Goal: Information Seeking & Learning: Find specific fact

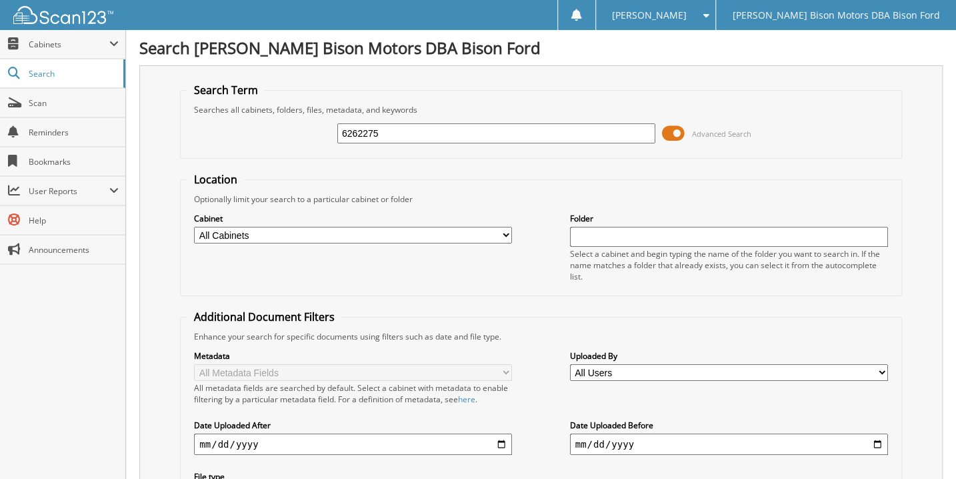
type input "6262275"
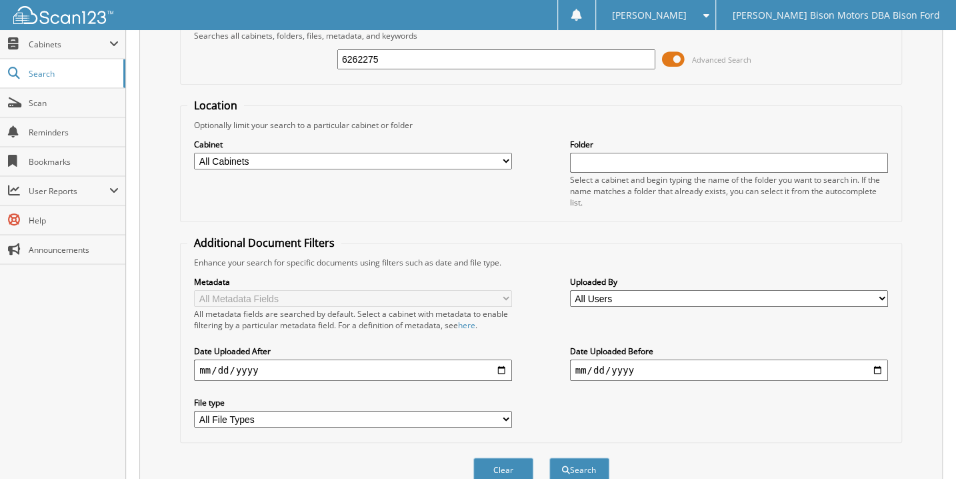
scroll to position [242, 0]
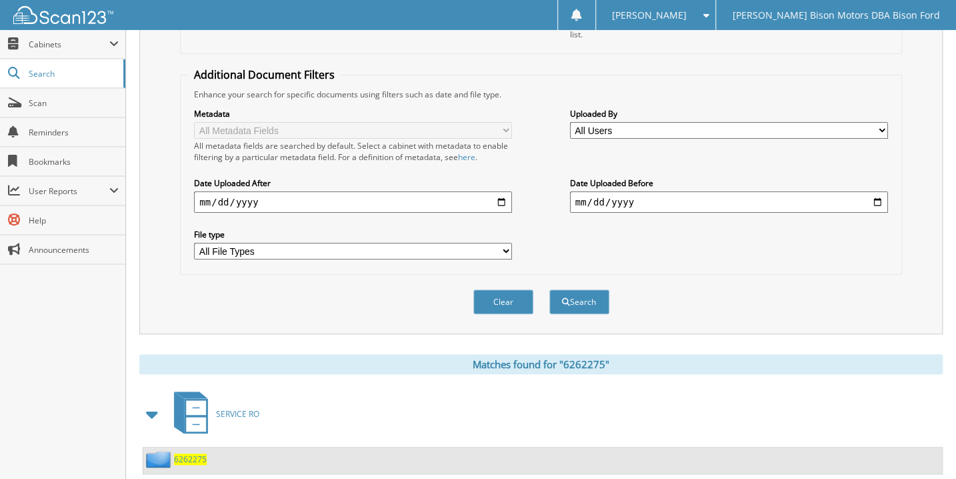
click at [199, 454] on span "6262275" at bounding box center [190, 459] width 33 height 11
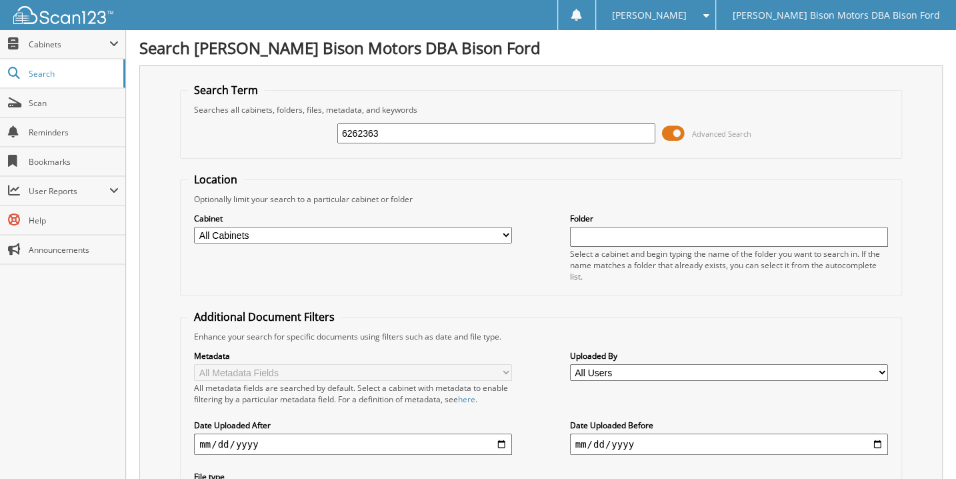
type input "6262363"
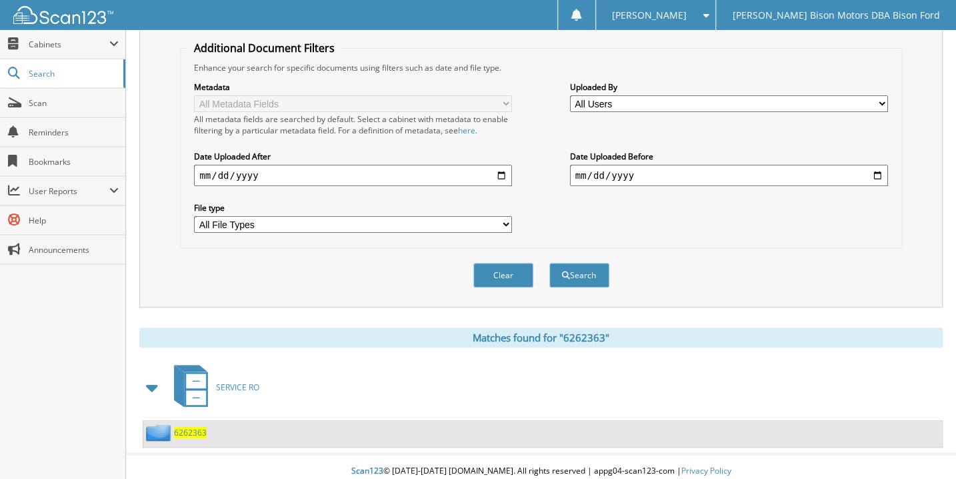
click at [193, 427] on span "6262363" at bounding box center [190, 432] width 33 height 11
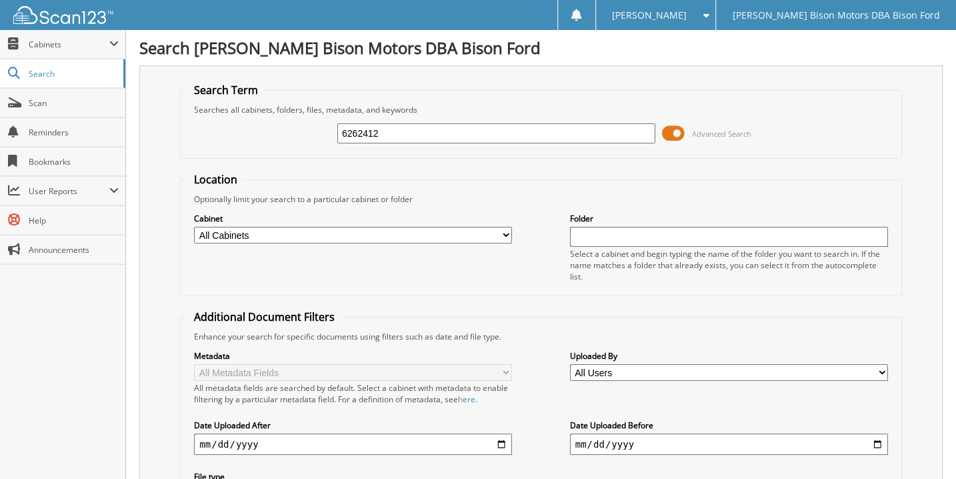
type input "6262412"
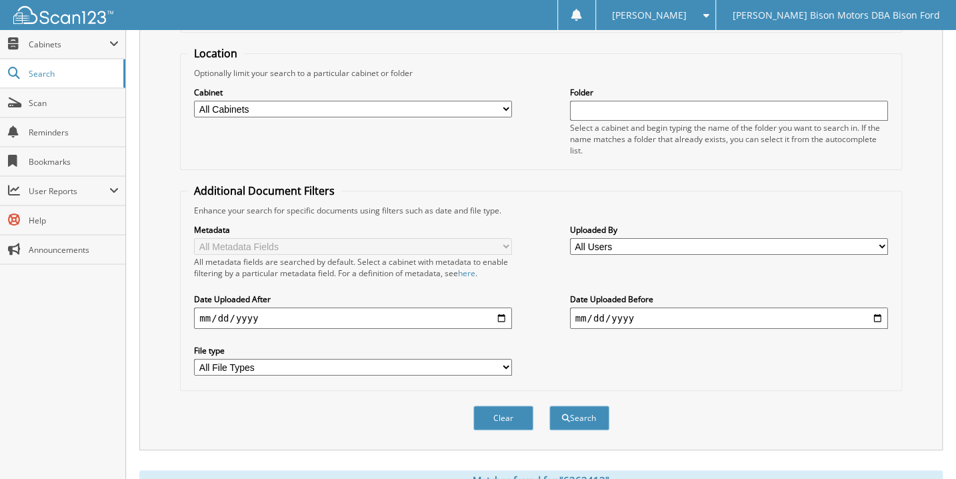
scroll to position [269, 0]
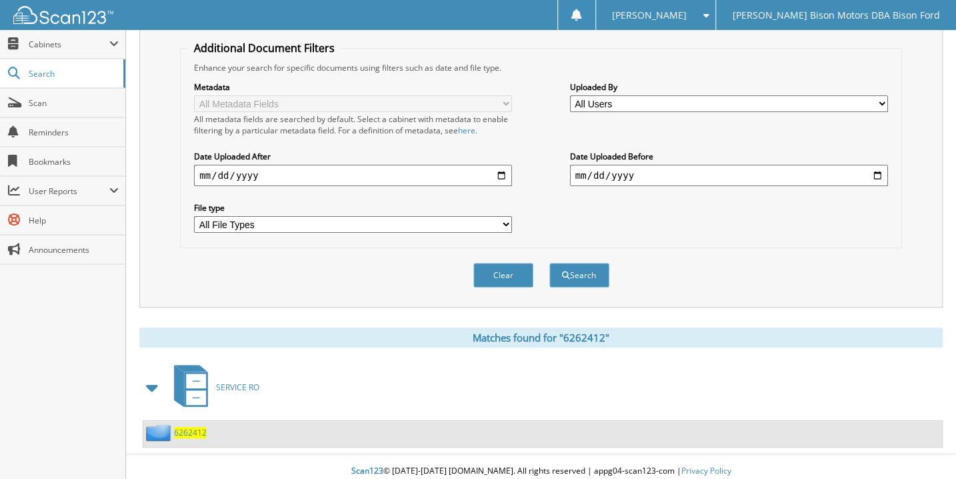
click at [182, 427] on span "6262412" at bounding box center [190, 432] width 33 height 11
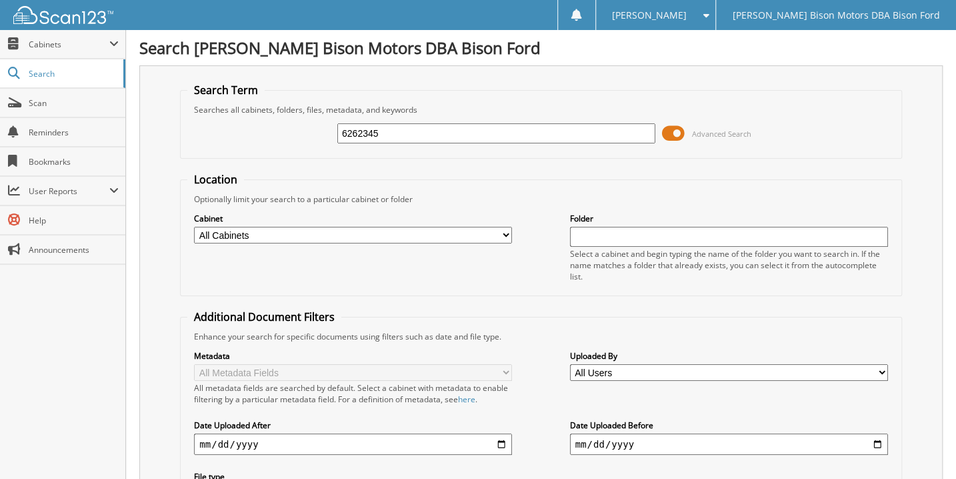
type input "6262345"
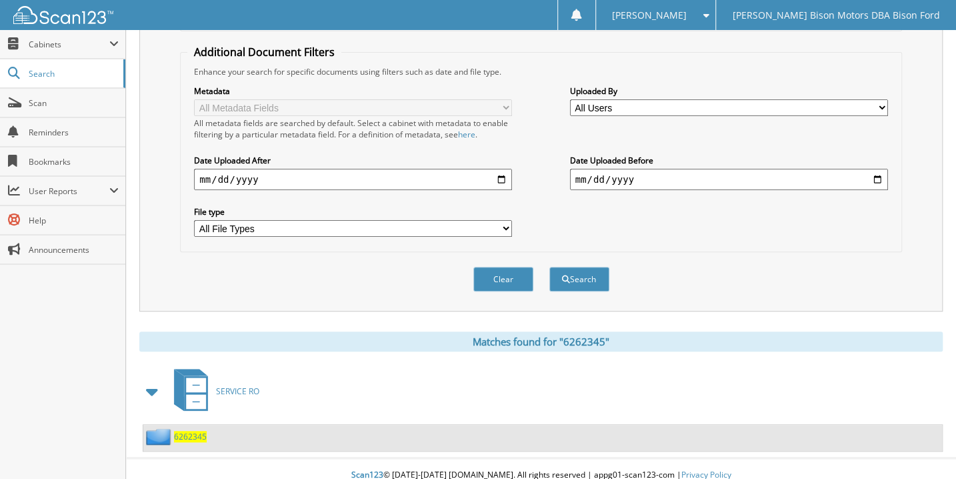
scroll to position [269, 0]
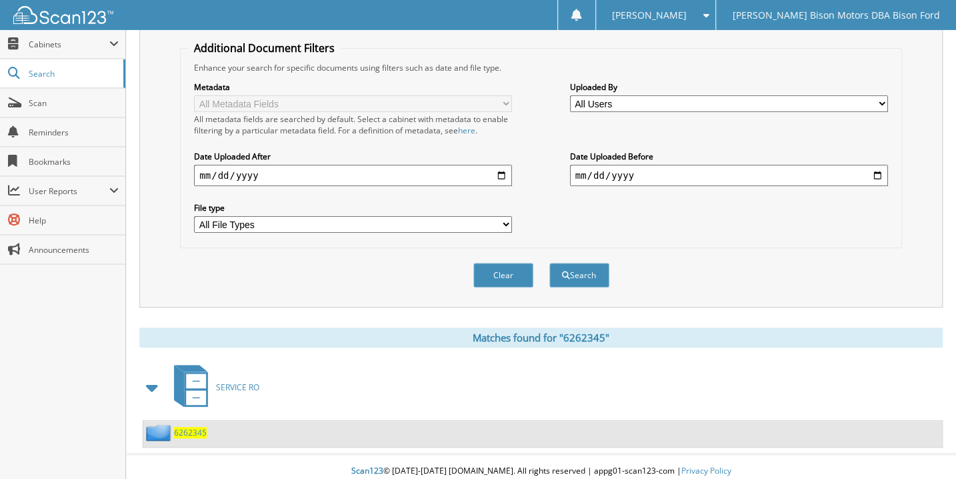
click at [190, 427] on span "6262345" at bounding box center [190, 432] width 33 height 11
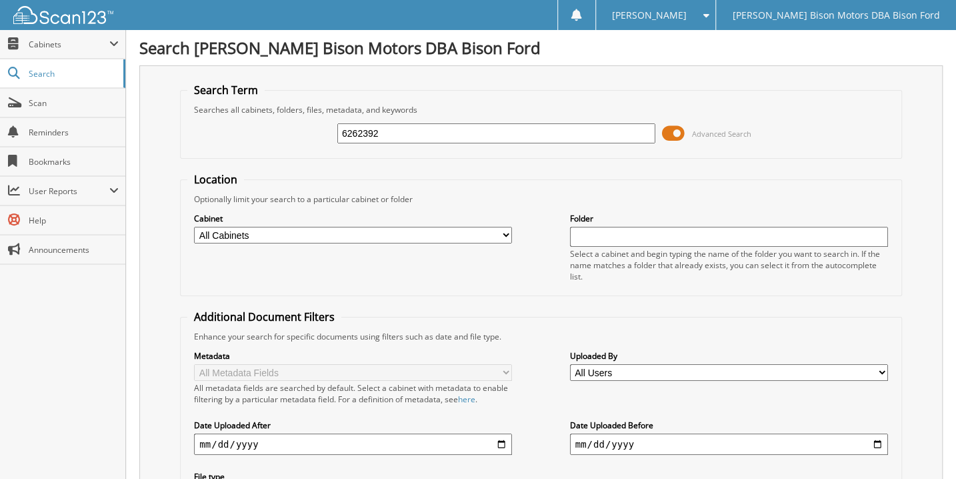
type input "6262392"
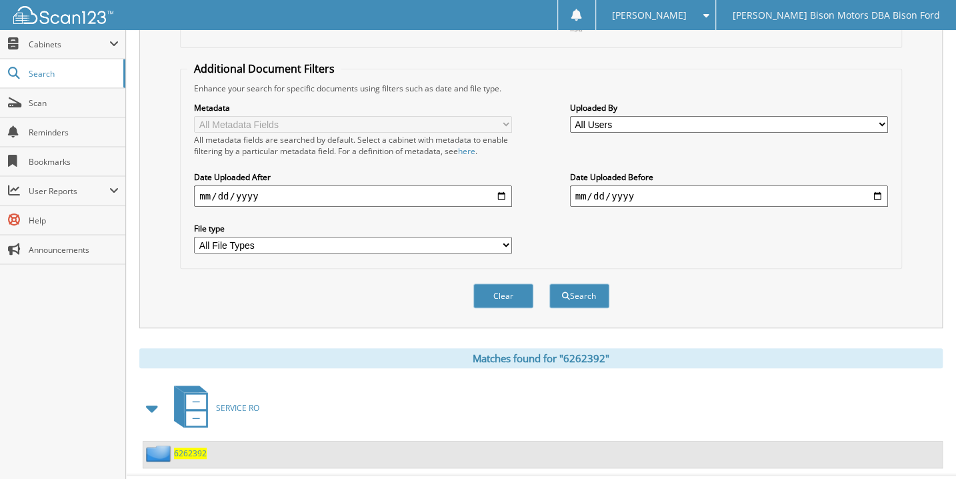
scroll to position [269, 0]
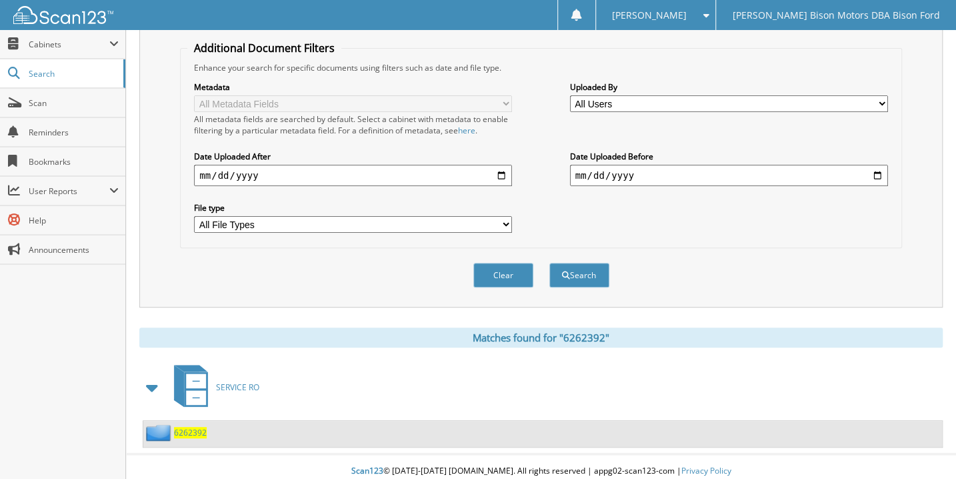
click at [193, 427] on span "6262392" at bounding box center [190, 432] width 33 height 11
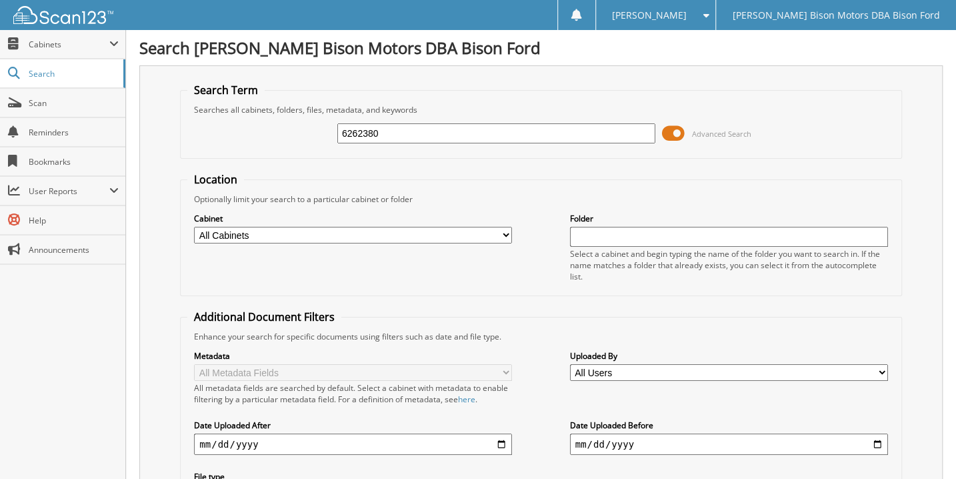
type input "6262380"
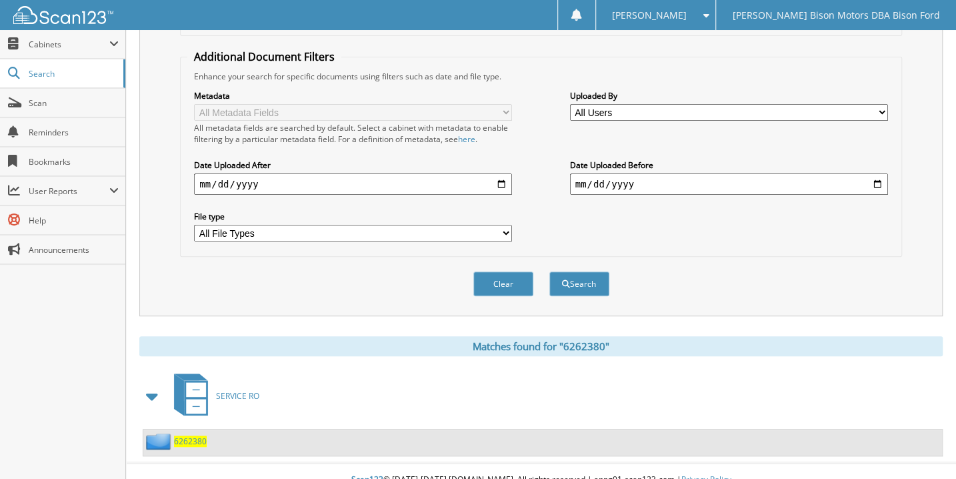
scroll to position [269, 0]
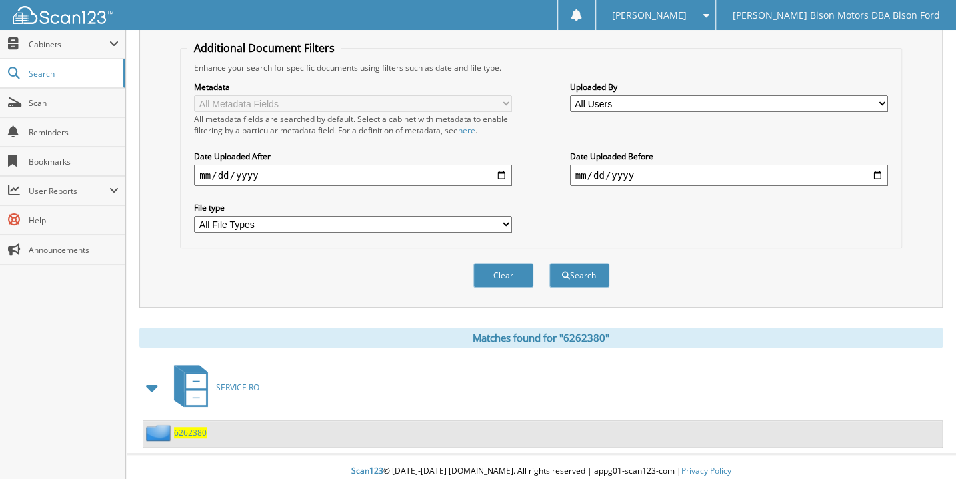
click at [199, 427] on span "6262380" at bounding box center [190, 432] width 33 height 11
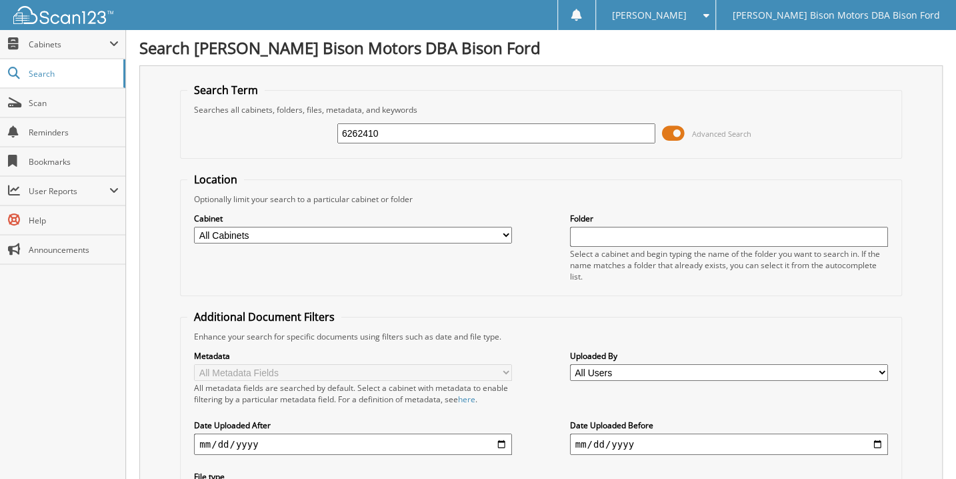
type input "6262410"
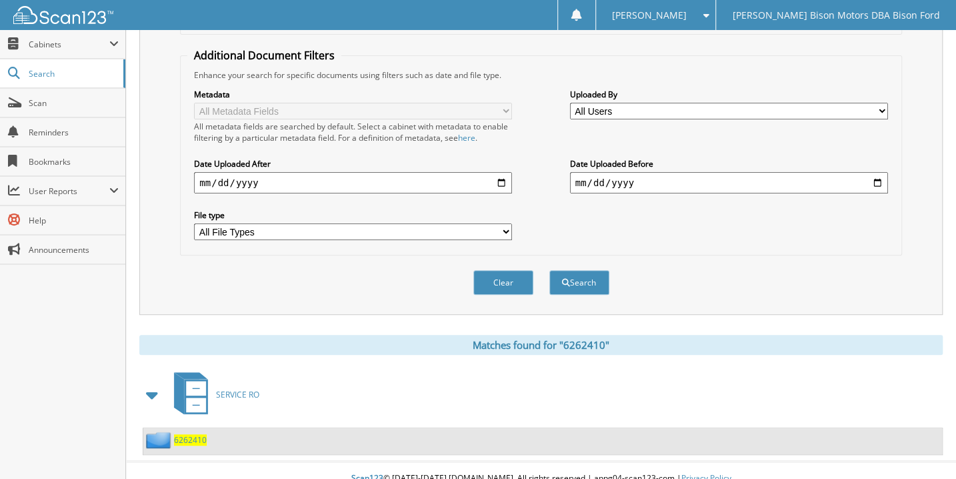
scroll to position [269, 0]
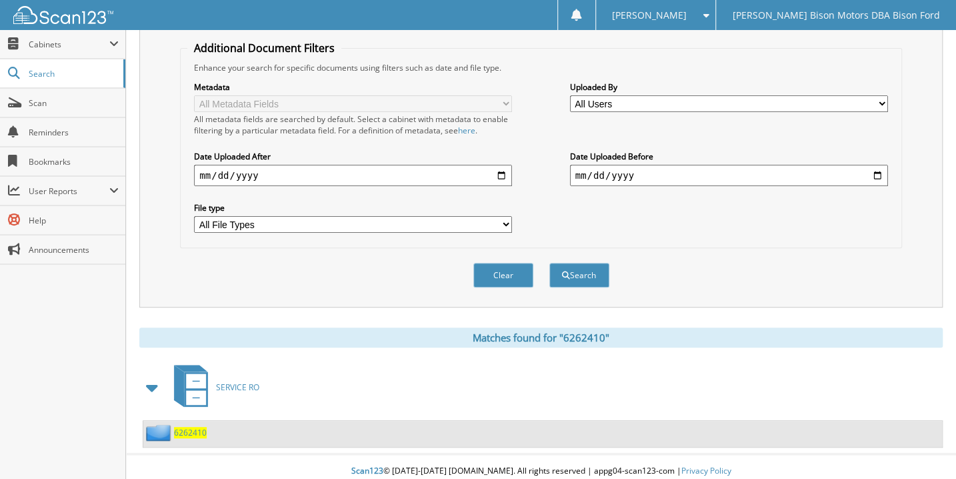
click at [195, 427] on span "6262410" at bounding box center [190, 432] width 33 height 11
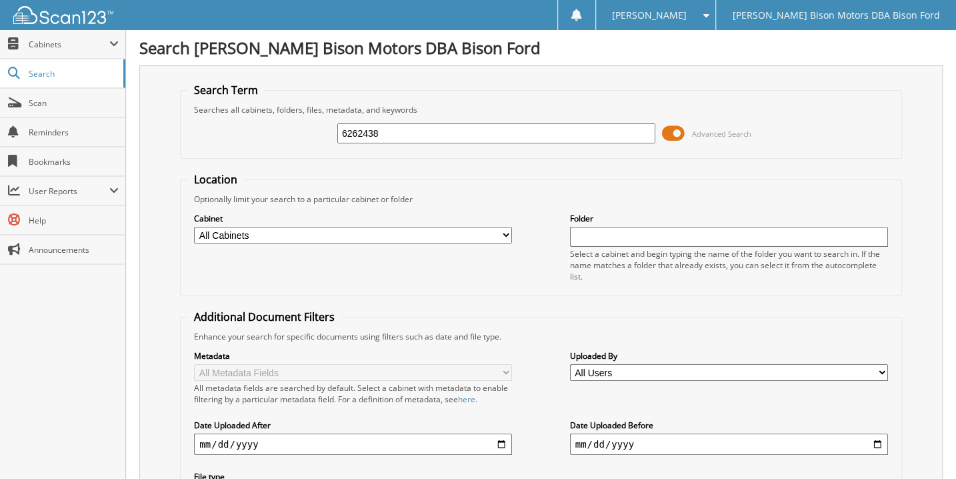
type input "6262438"
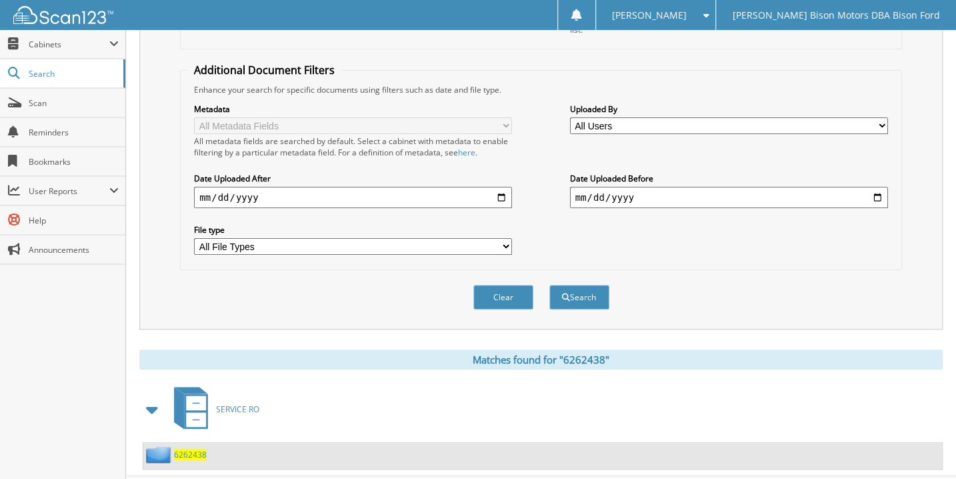
scroll to position [269, 0]
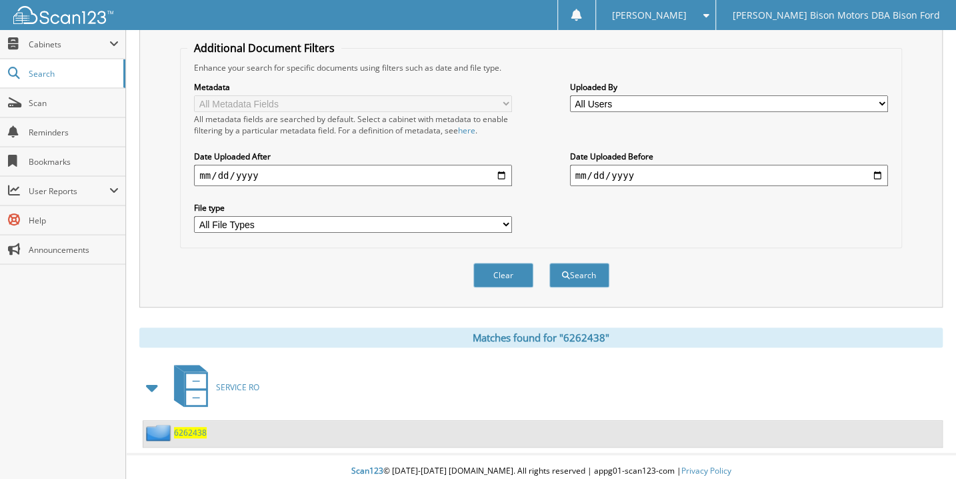
click at [177, 427] on span "6262438" at bounding box center [190, 432] width 33 height 11
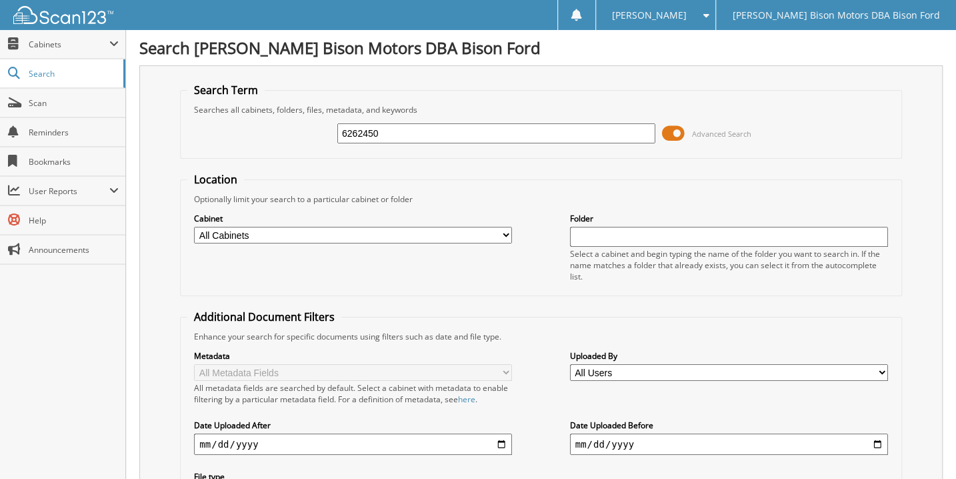
type input "6262450"
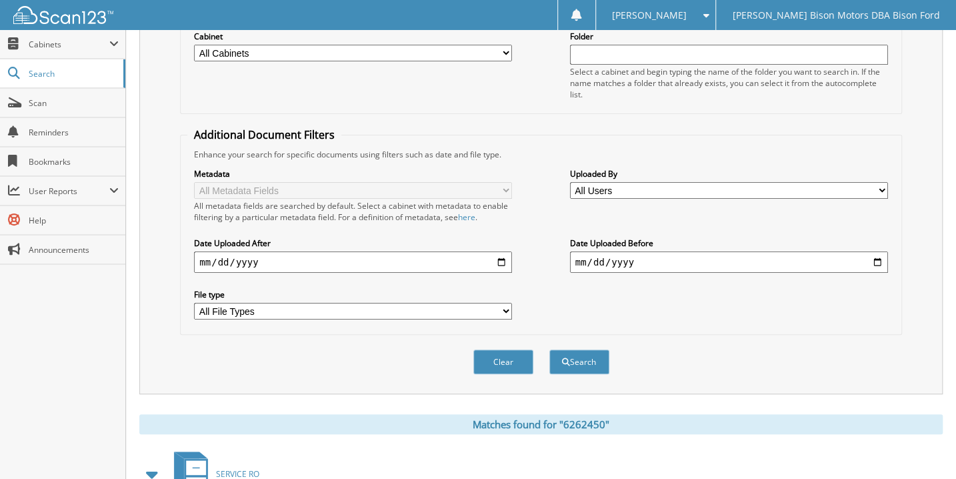
scroll to position [242, 0]
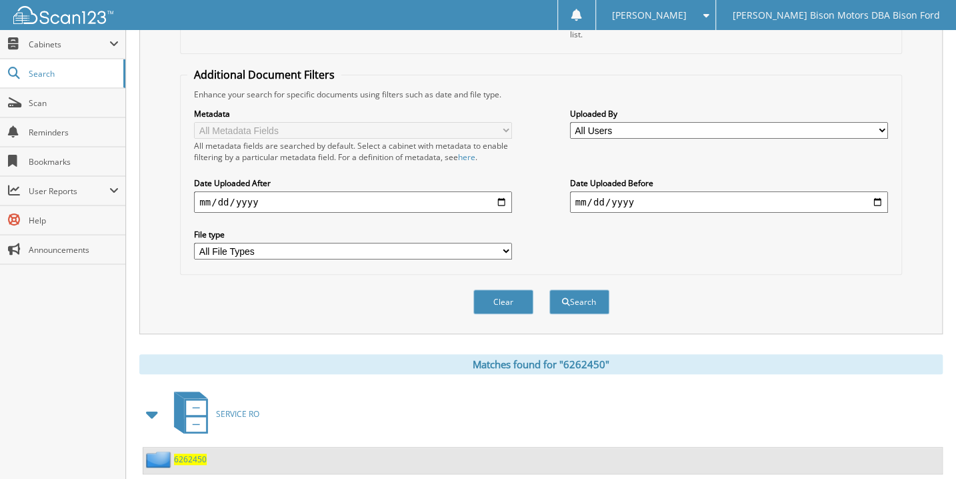
click at [191, 454] on span "6262450" at bounding box center [190, 459] width 33 height 11
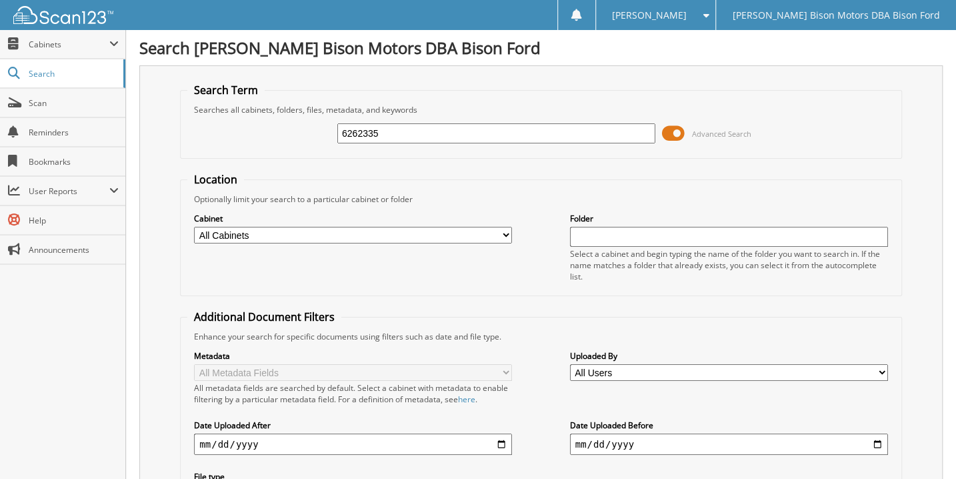
type input "6262335"
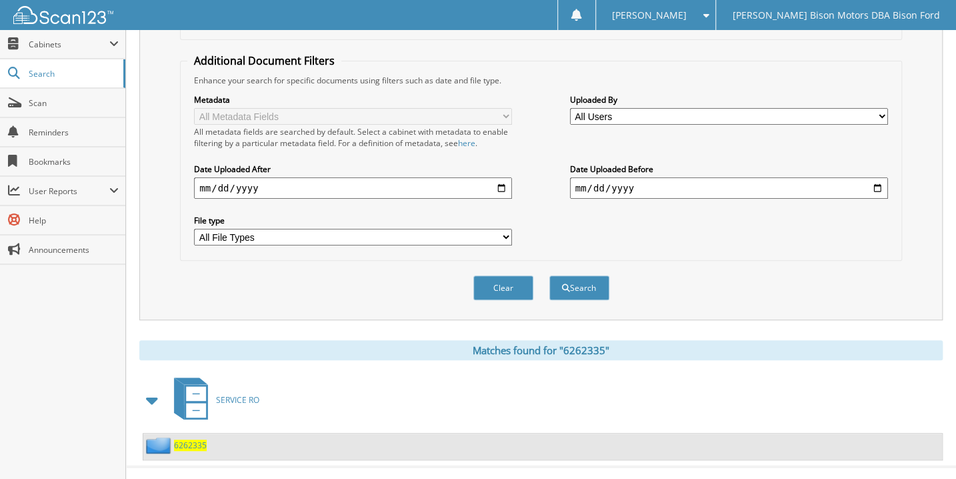
scroll to position [269, 0]
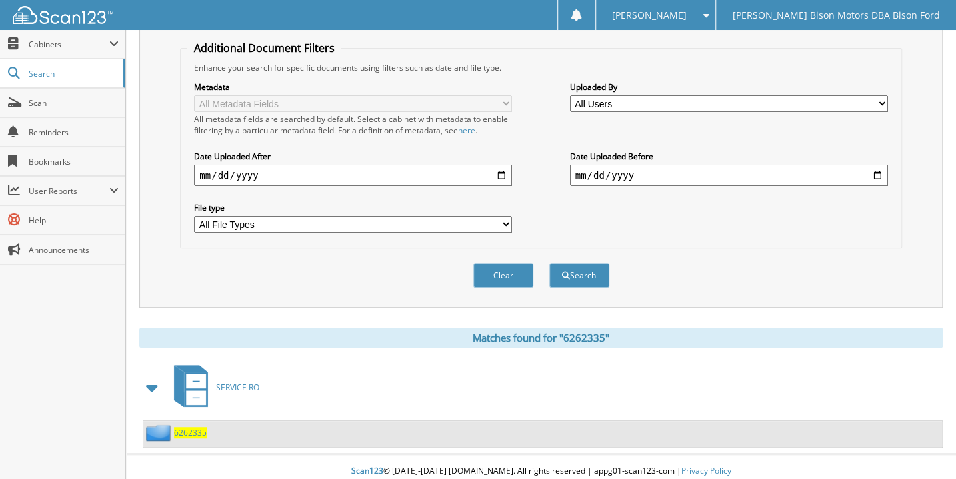
click at [189, 427] on span "6262335" at bounding box center [190, 432] width 33 height 11
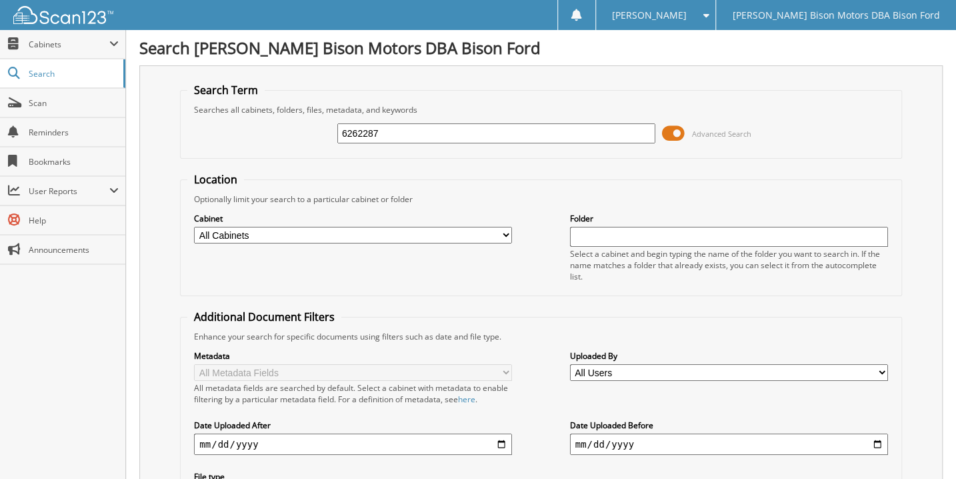
type input "6262287"
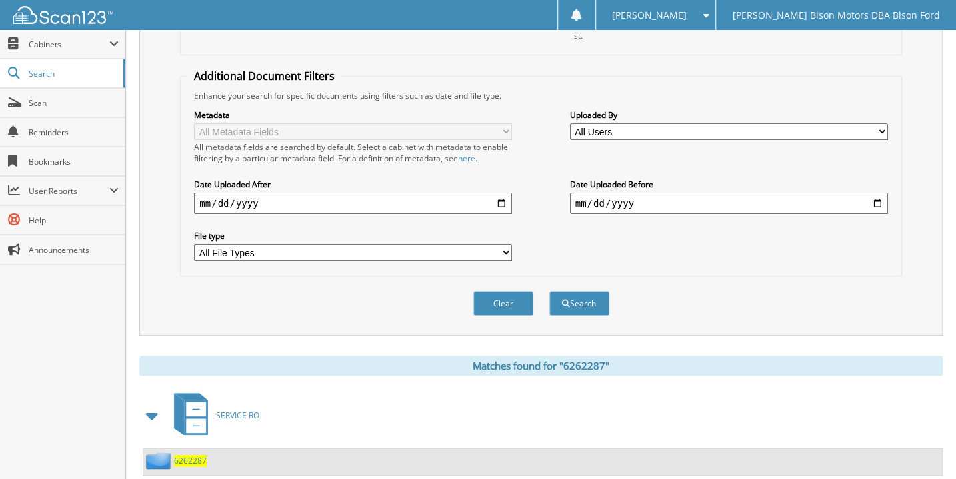
scroll to position [269, 0]
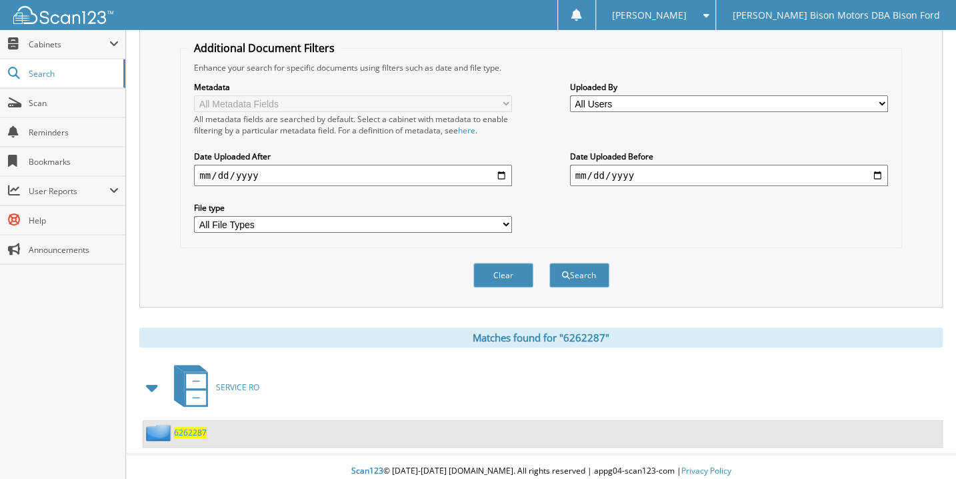
click at [193, 427] on span "6262287" at bounding box center [190, 432] width 33 height 11
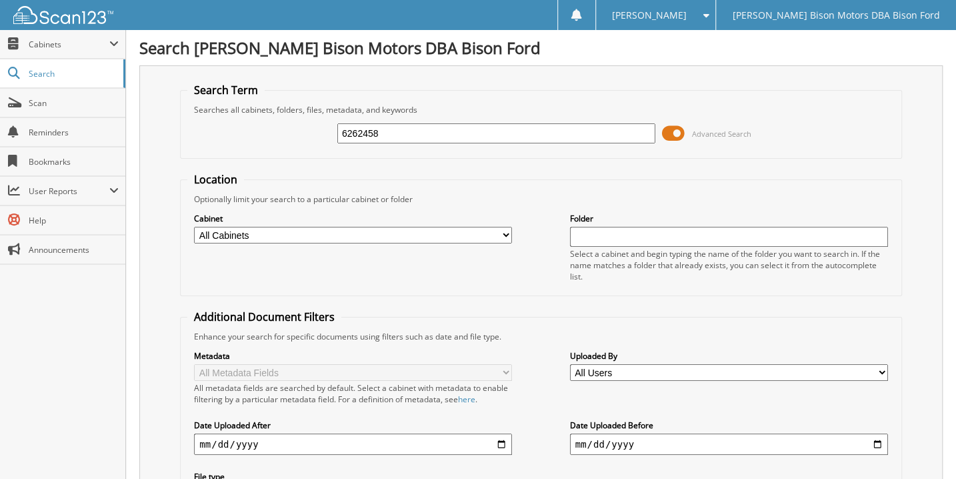
type input "6262458"
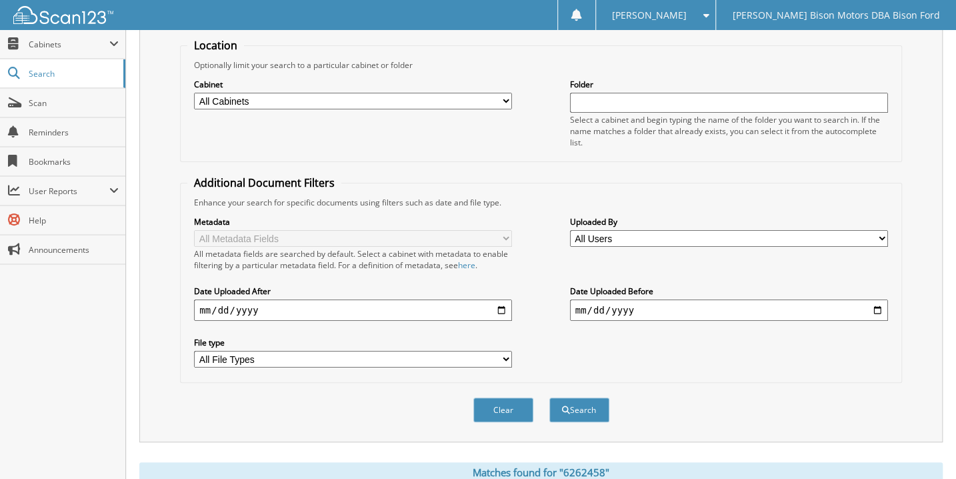
scroll to position [269, 0]
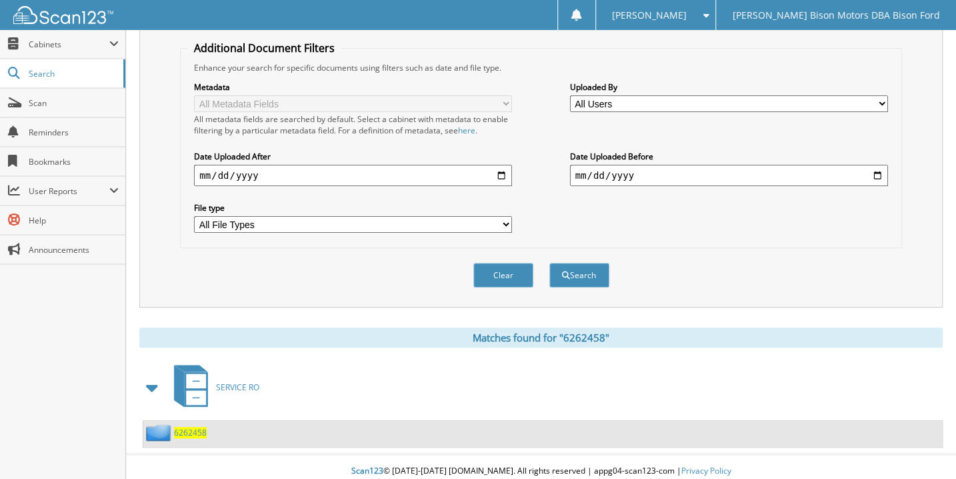
click at [200, 427] on span "6262458" at bounding box center [190, 432] width 33 height 11
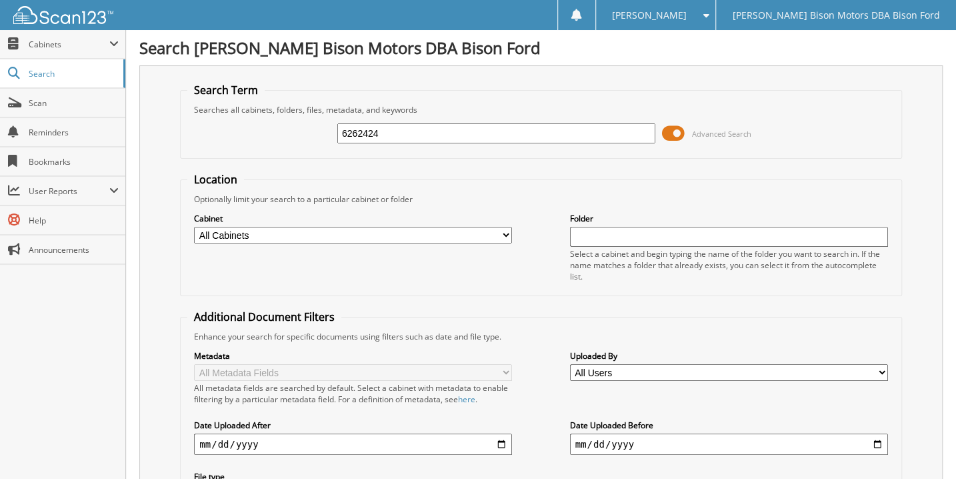
type input "6262424"
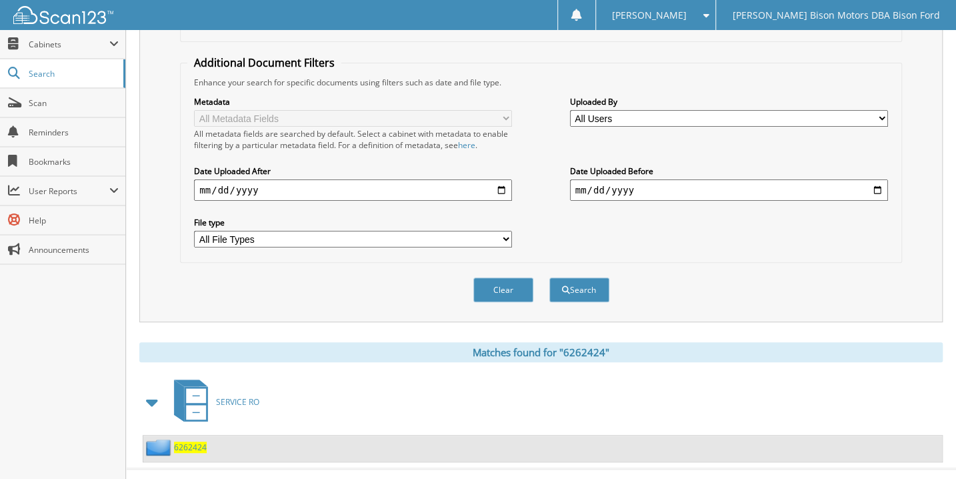
scroll to position [269, 0]
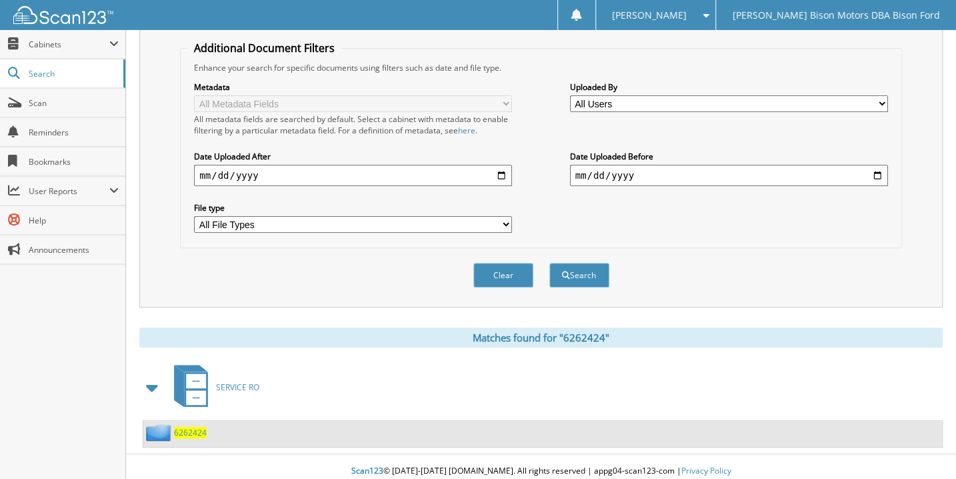
click at [193, 427] on span "6262424" at bounding box center [190, 432] width 33 height 11
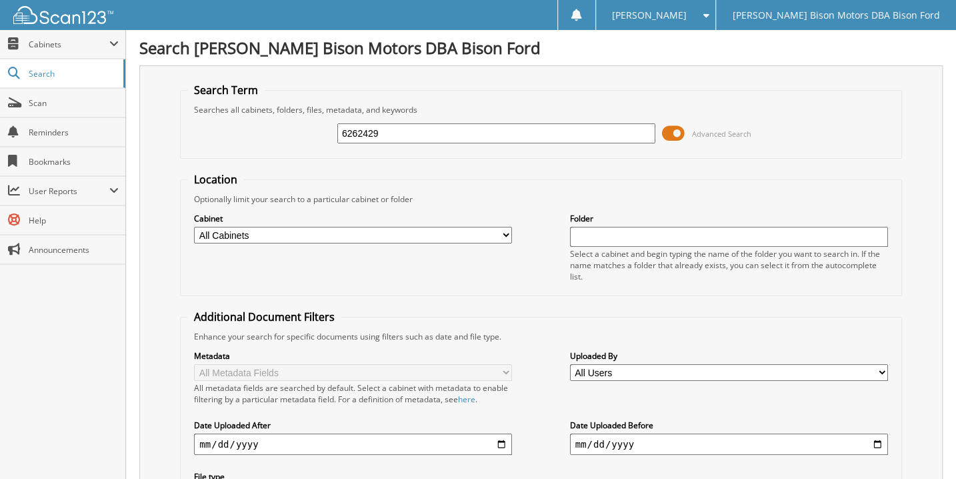
type input "6262429"
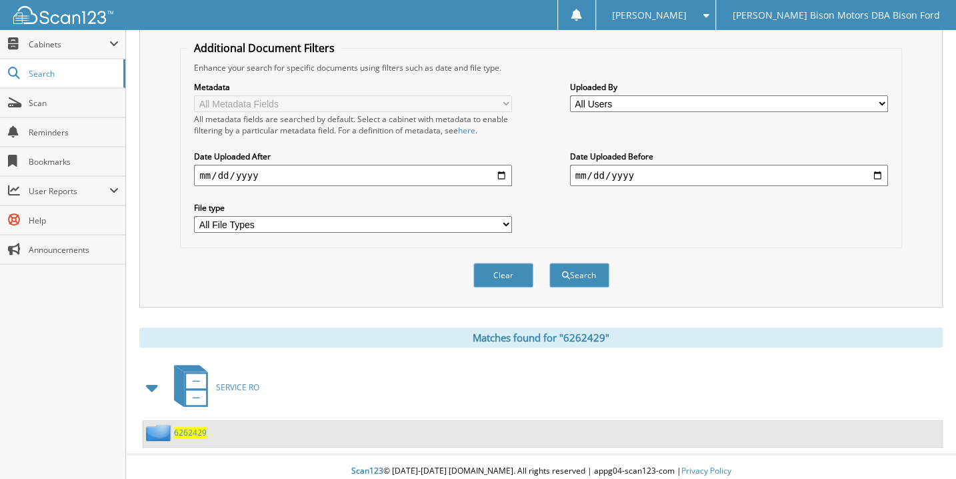
click at [186, 427] on span "6262429" at bounding box center [190, 432] width 33 height 11
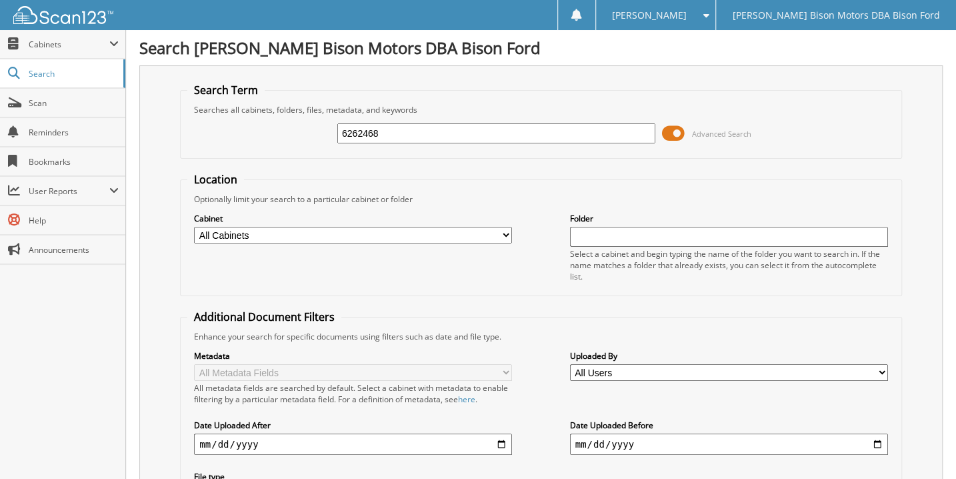
type input "6262468"
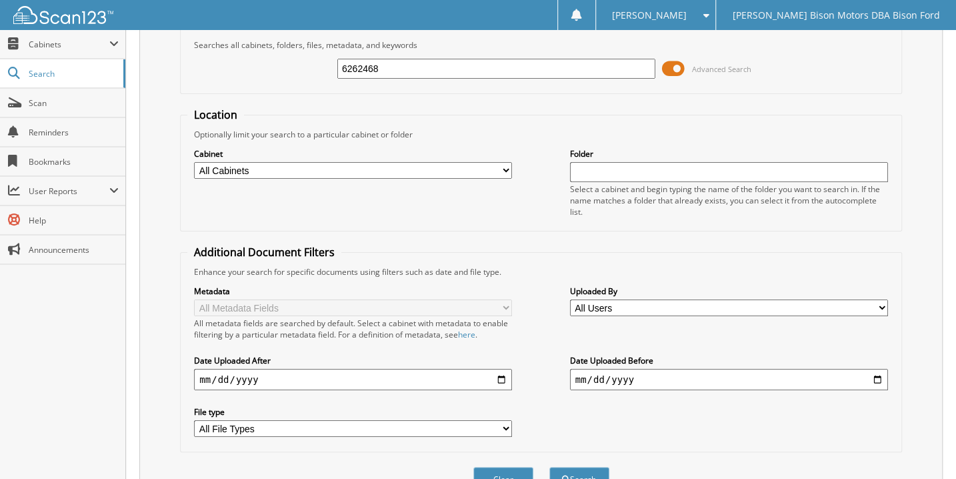
scroll to position [269, 0]
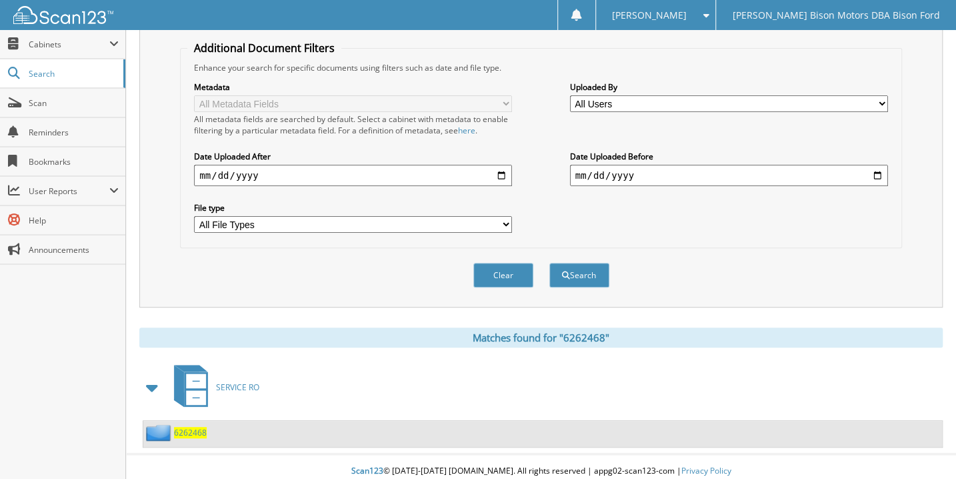
click at [195, 427] on span "6262468" at bounding box center [190, 432] width 33 height 11
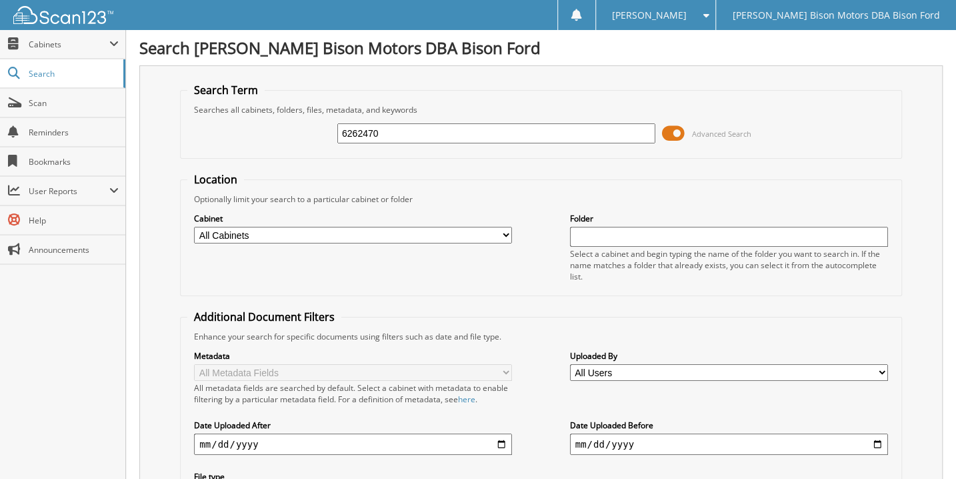
type input "6262470"
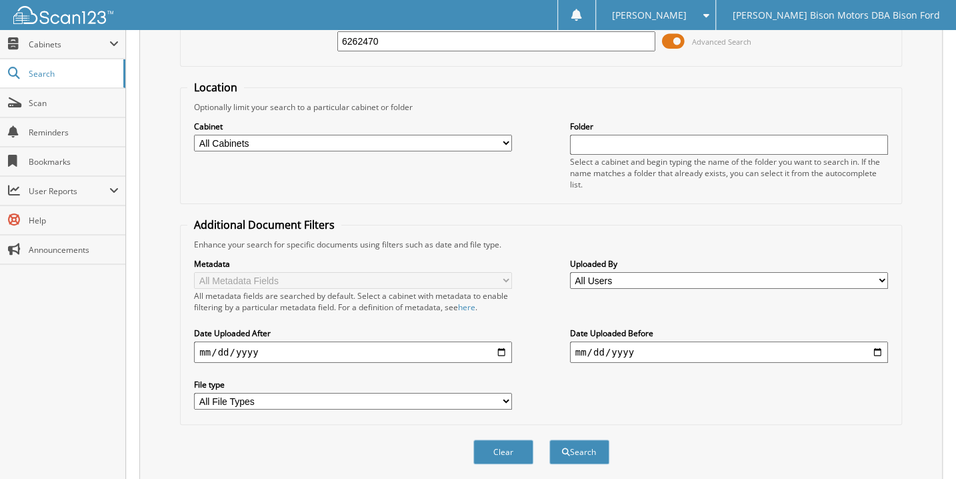
scroll to position [269, 0]
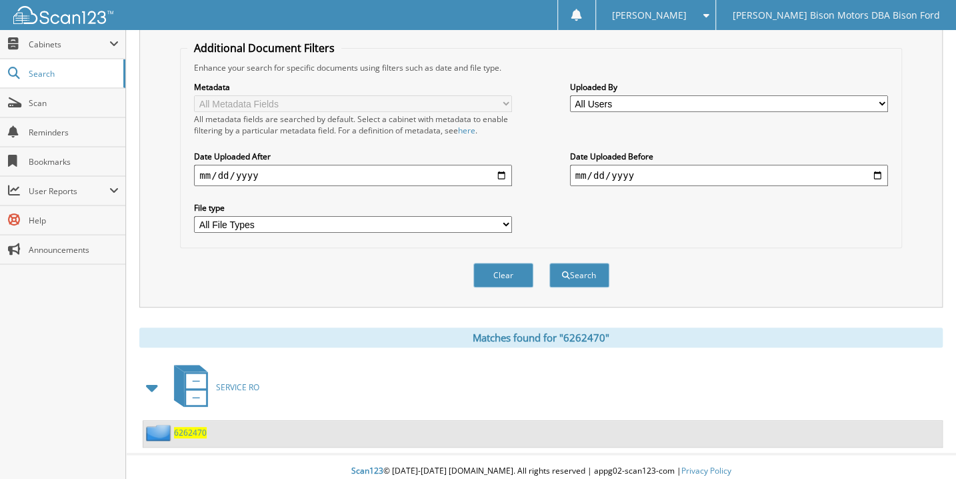
click at [183, 427] on span "6262470" at bounding box center [190, 432] width 33 height 11
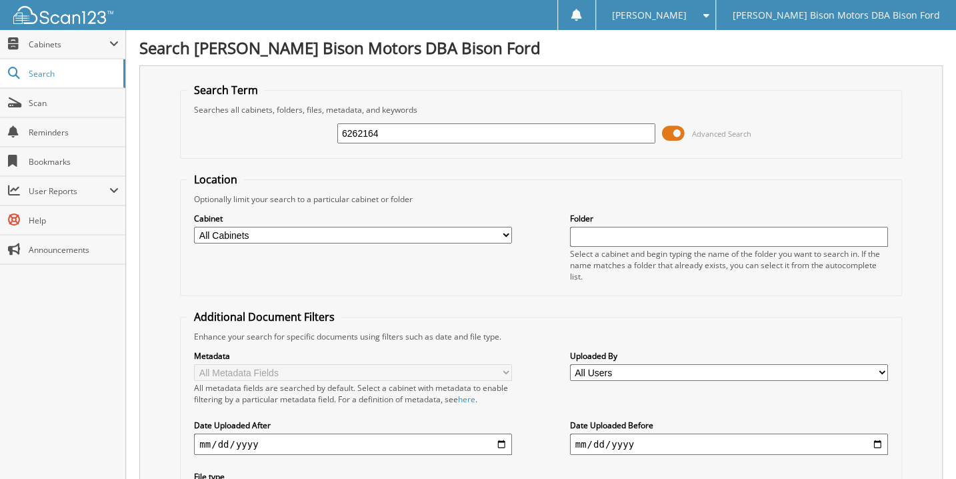
type input "6262164"
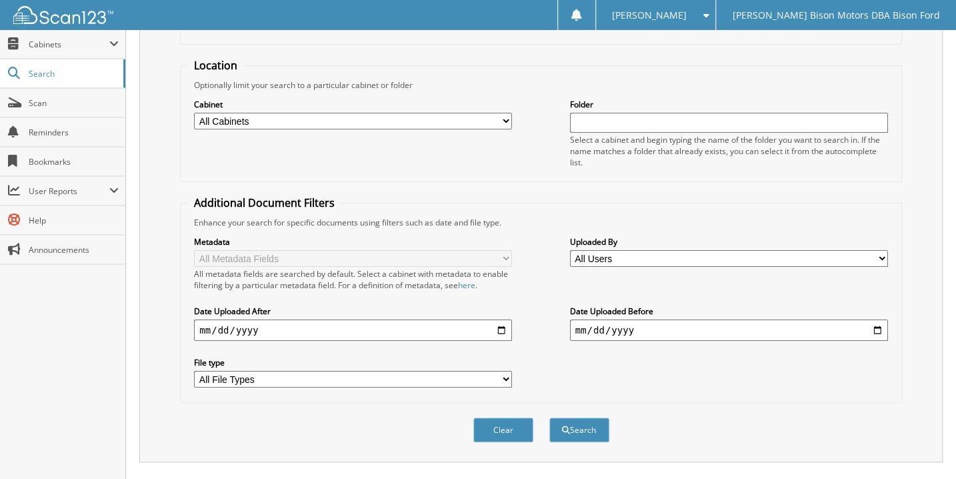
scroll to position [269, 0]
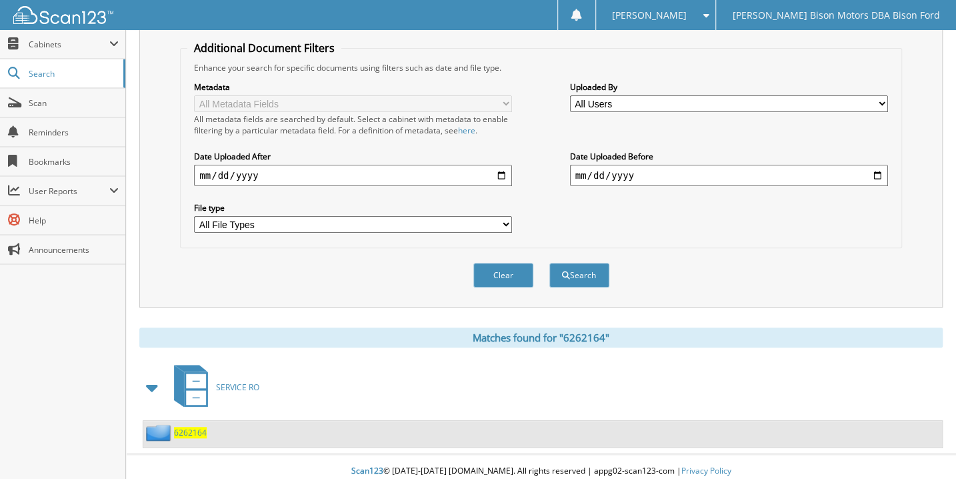
click at [186, 427] on span "6262164" at bounding box center [190, 432] width 33 height 11
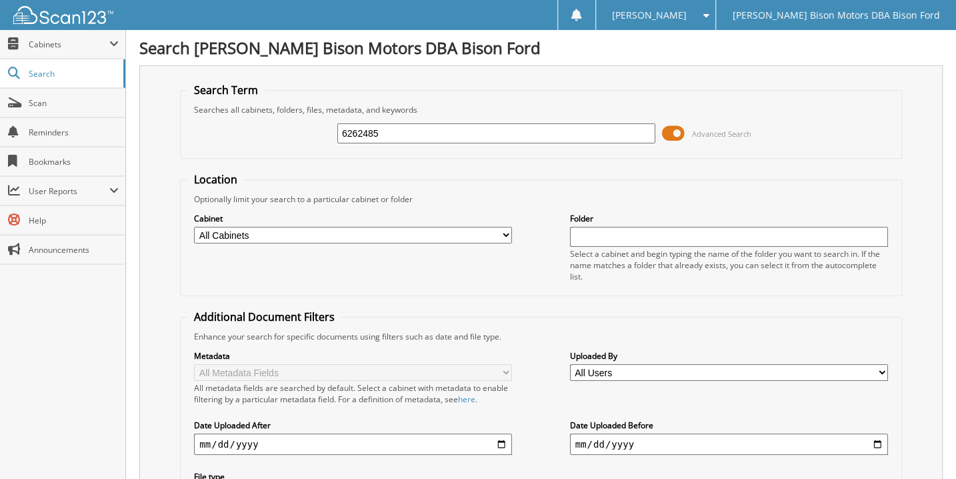
type input "6262485"
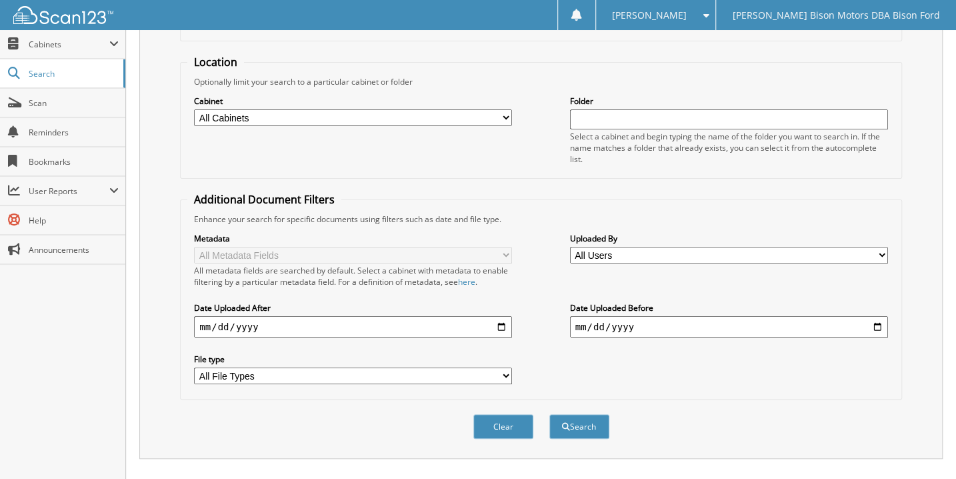
scroll to position [269, 0]
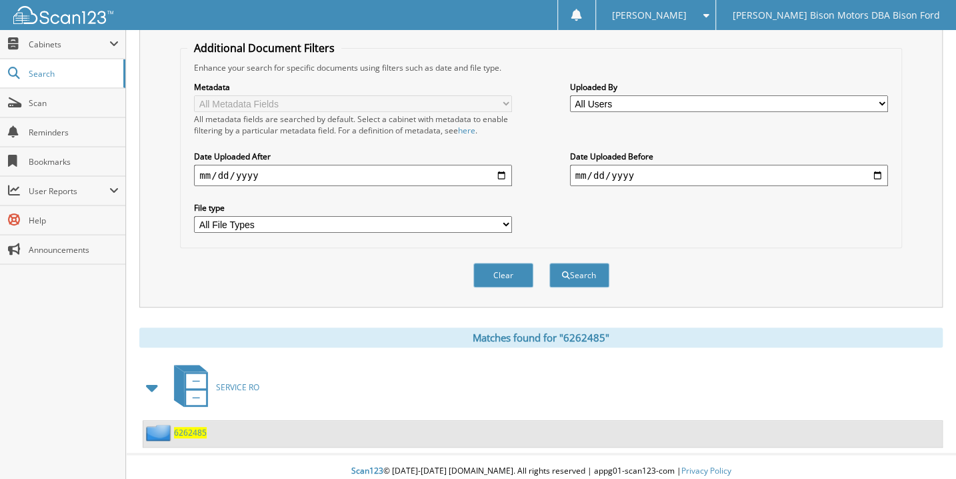
click at [193, 427] on span "6262485" at bounding box center [190, 432] width 33 height 11
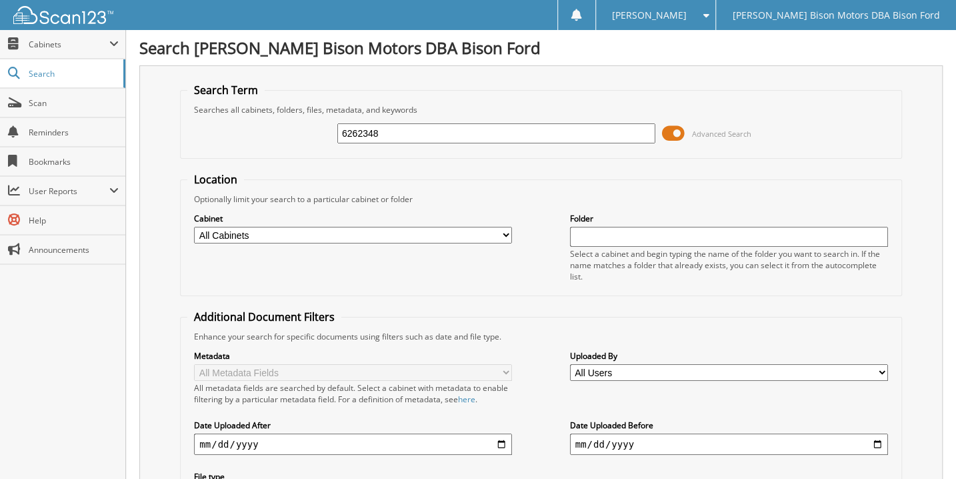
type input "6262348"
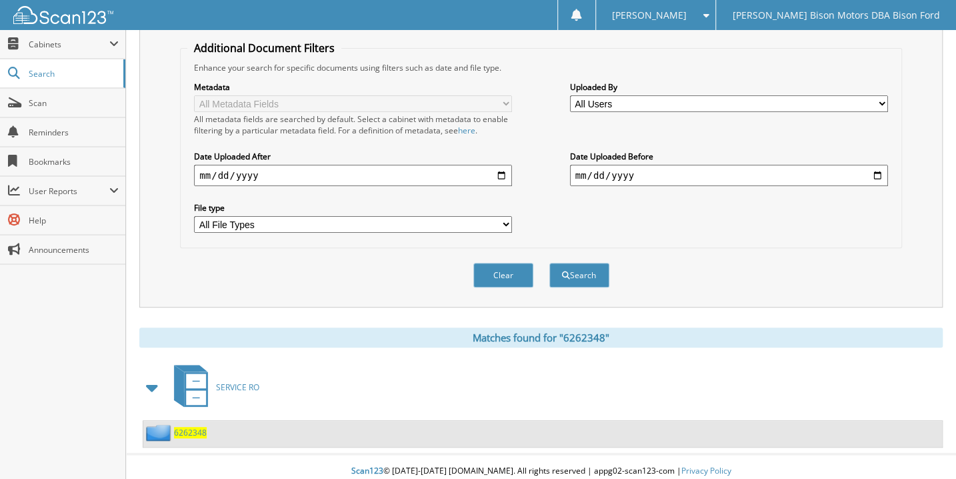
click at [194, 427] on span "6262348" at bounding box center [190, 432] width 33 height 11
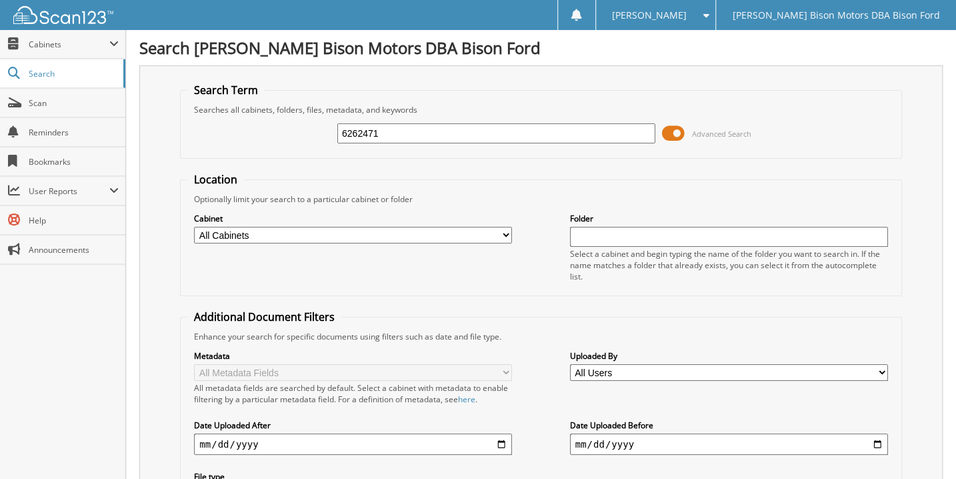
type input "6262471"
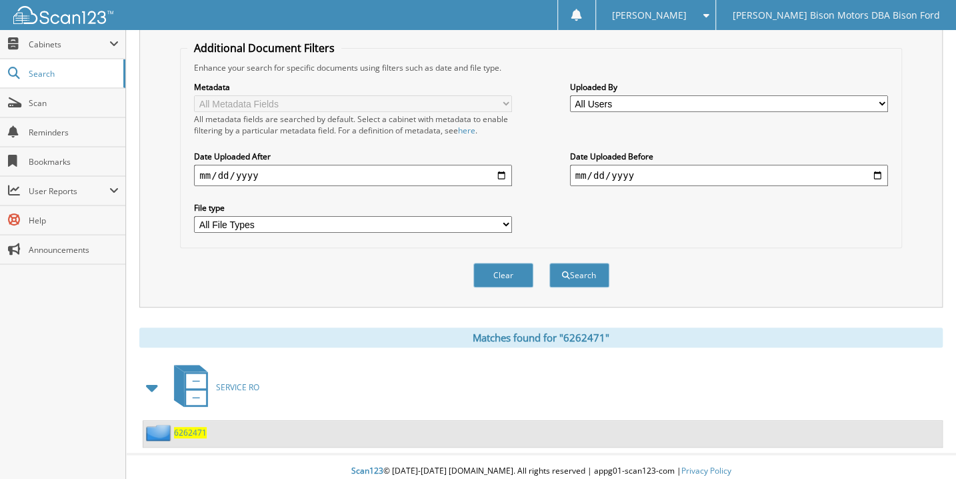
click at [185, 427] on span "6262471" at bounding box center [190, 432] width 33 height 11
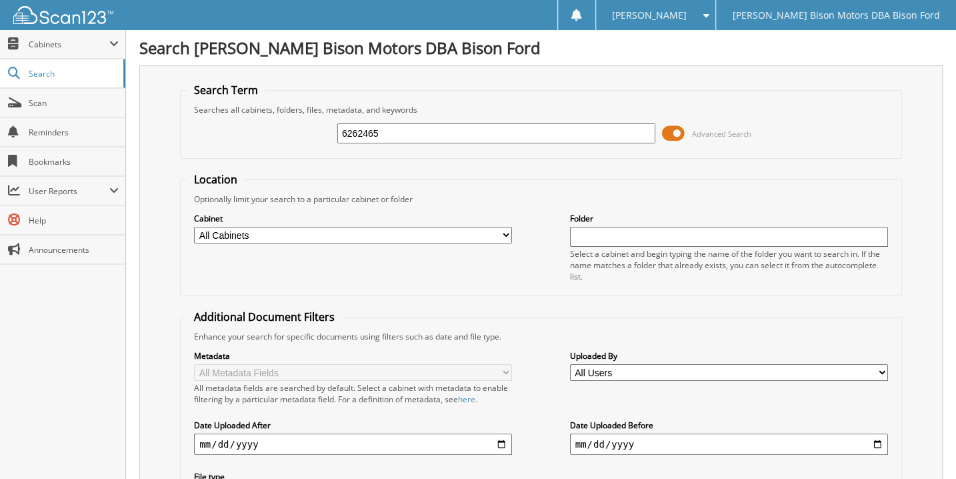
type input "6262465"
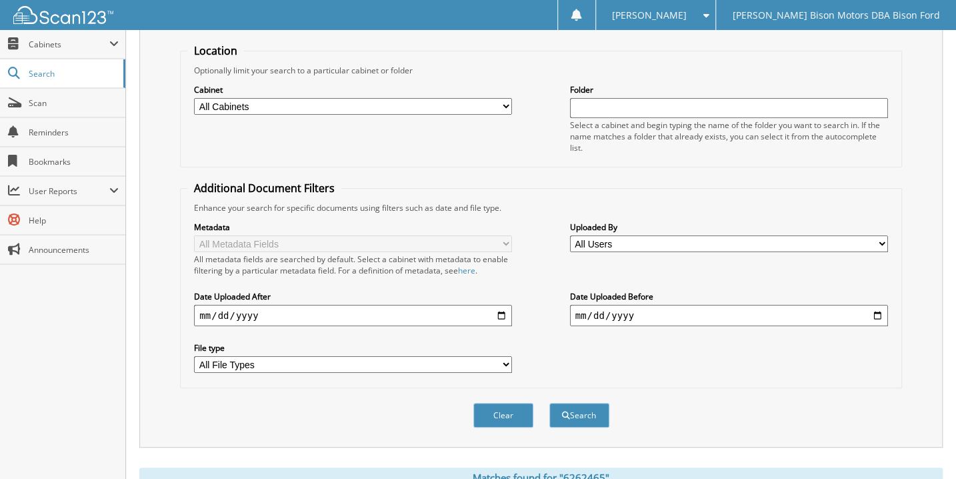
scroll to position [269, 0]
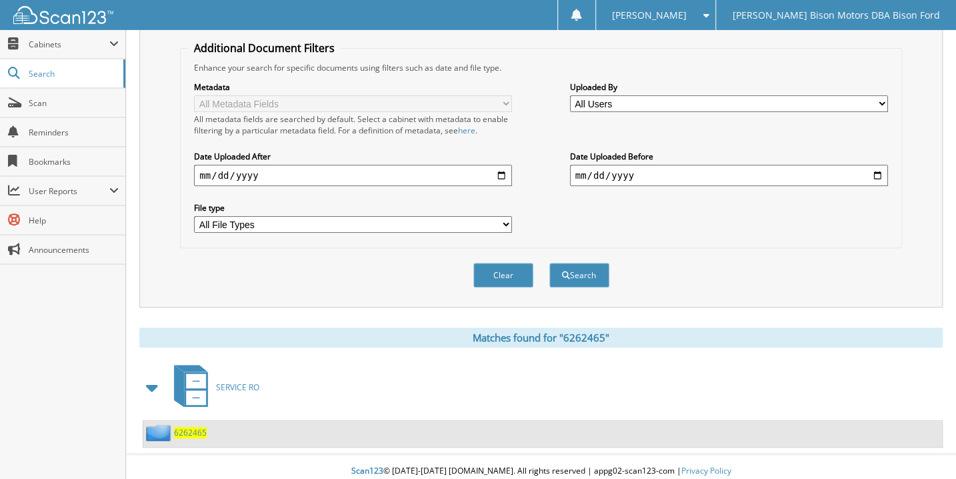
click at [192, 427] on span "6262465" at bounding box center [190, 432] width 33 height 11
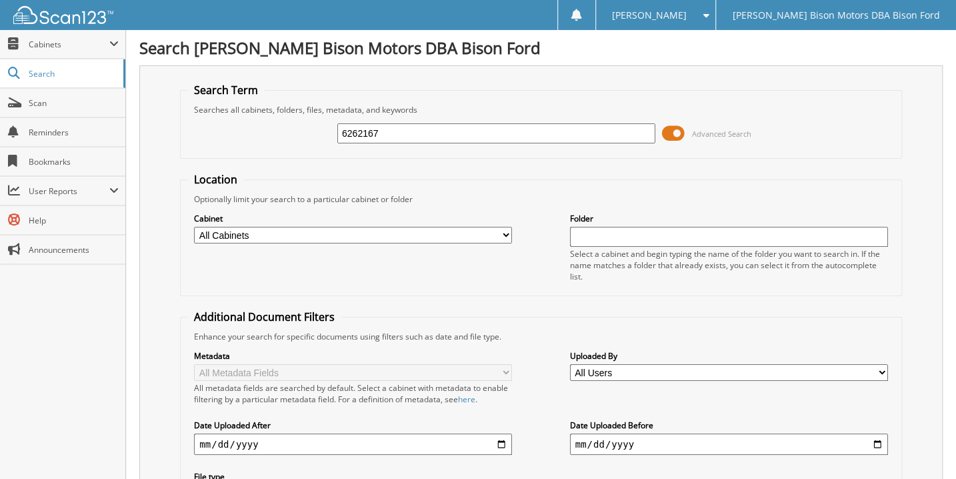
type input "6262167"
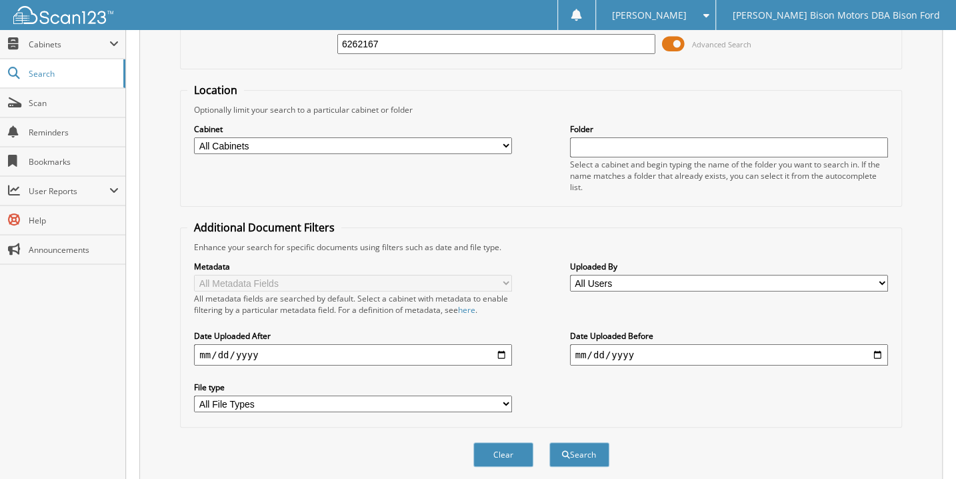
scroll to position [269, 0]
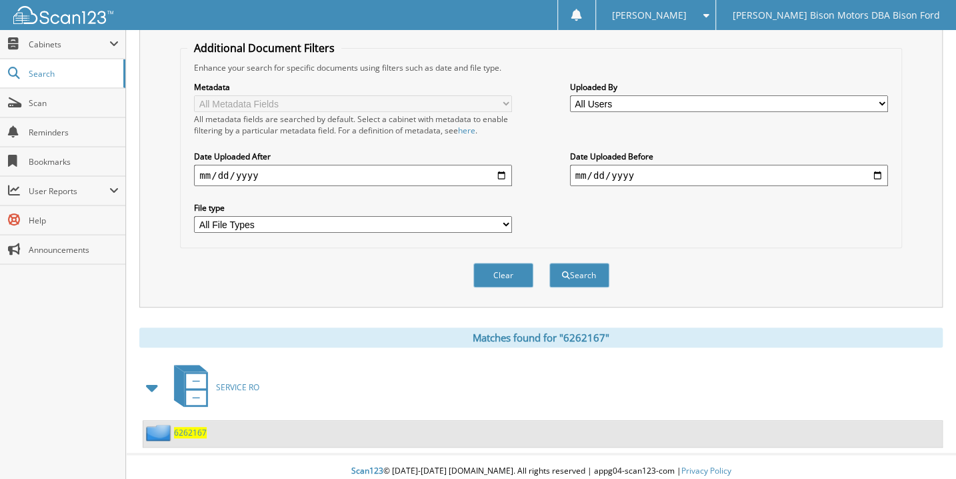
click at [191, 427] on span "6262167" at bounding box center [190, 432] width 33 height 11
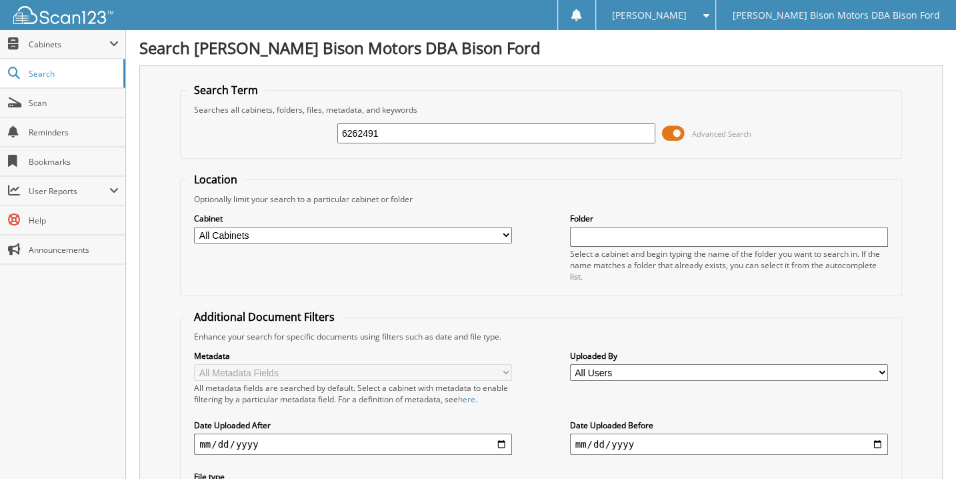
type input "6262491"
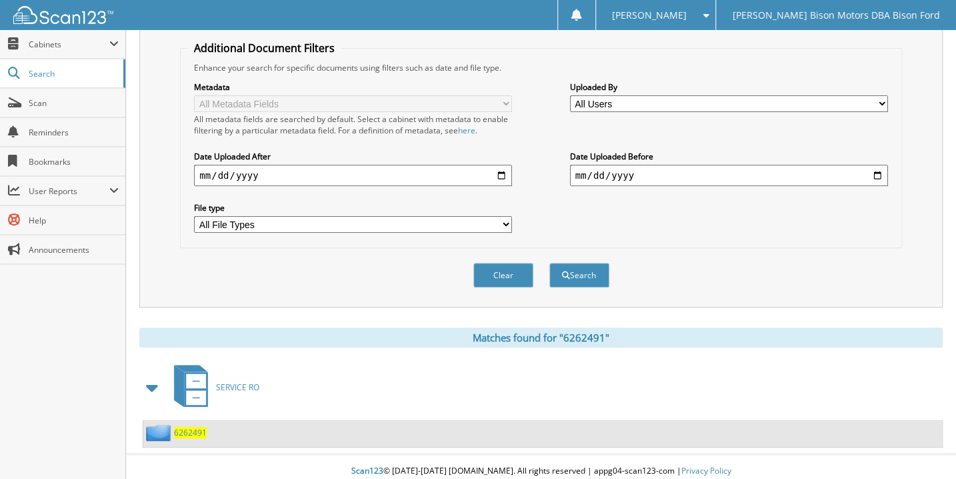
click at [190, 427] on span "6262491" at bounding box center [190, 432] width 33 height 11
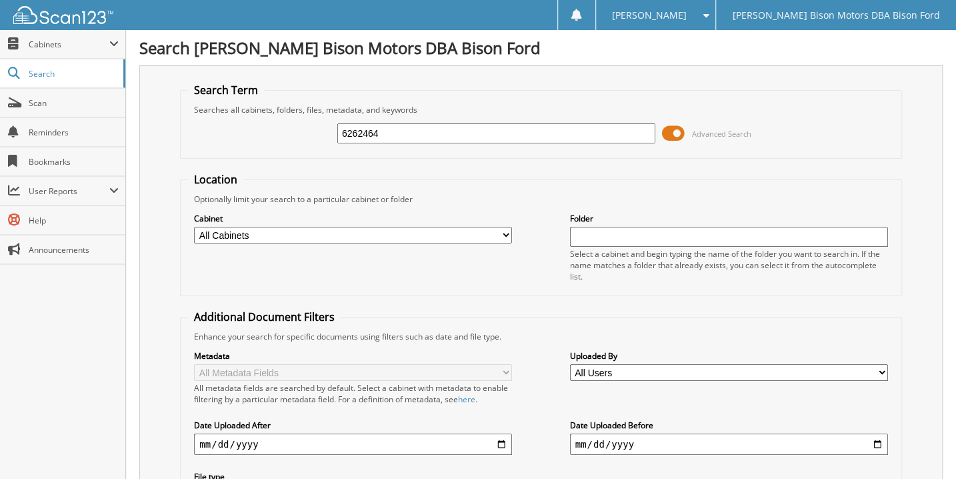
type input "6262464"
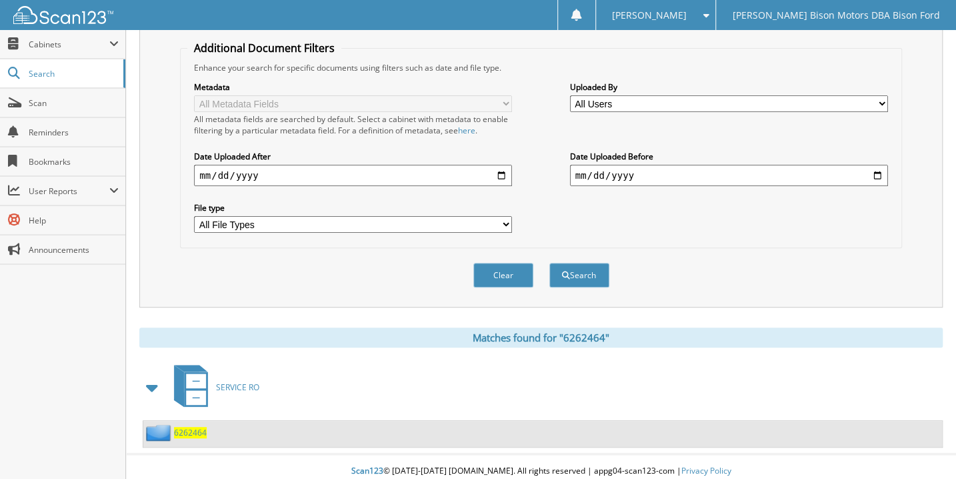
click at [195, 427] on span "6262464" at bounding box center [190, 432] width 33 height 11
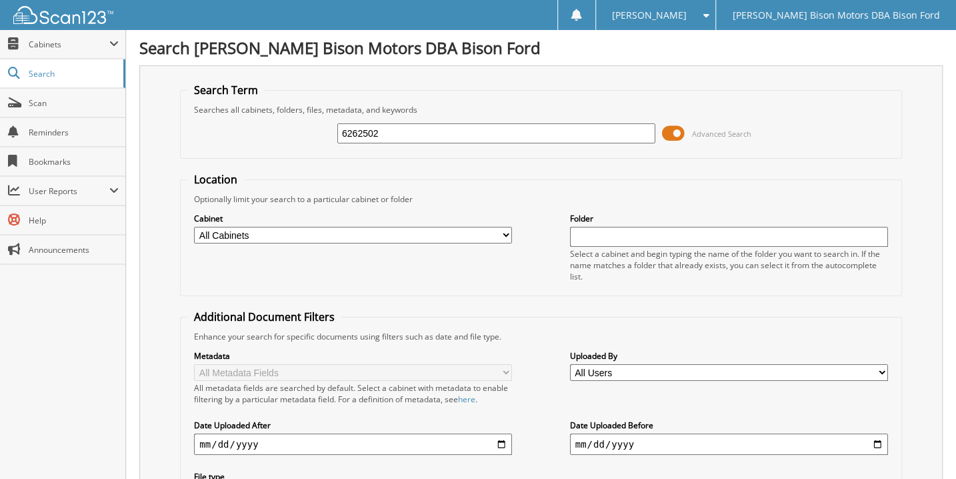
type input "6262502"
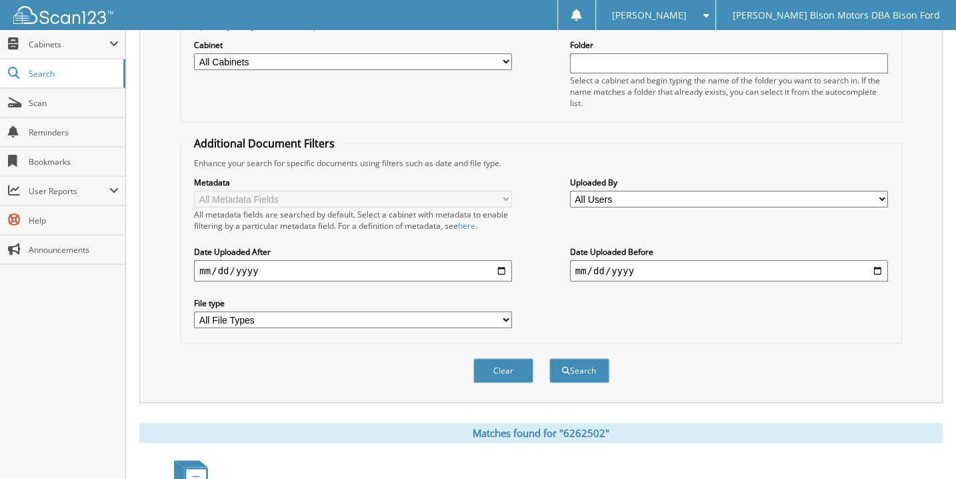
scroll to position [269, 0]
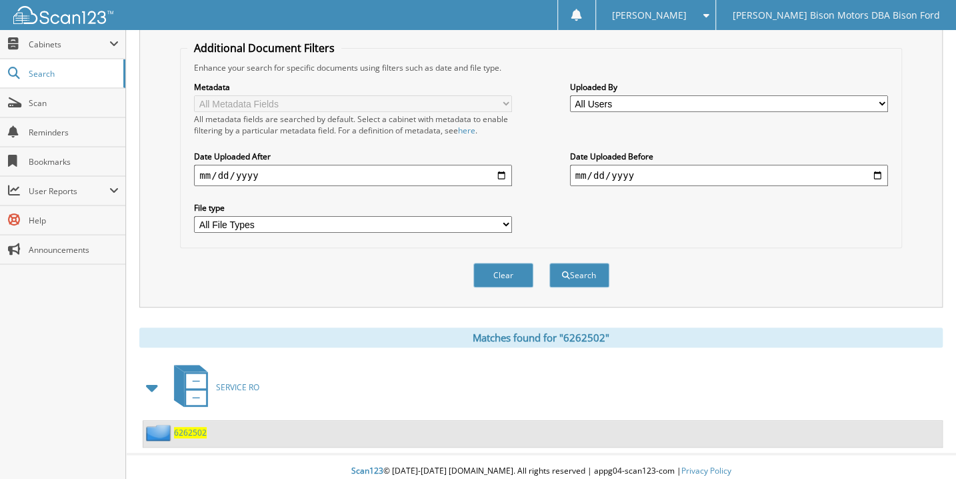
click at [195, 427] on span "6262502" at bounding box center [190, 432] width 33 height 11
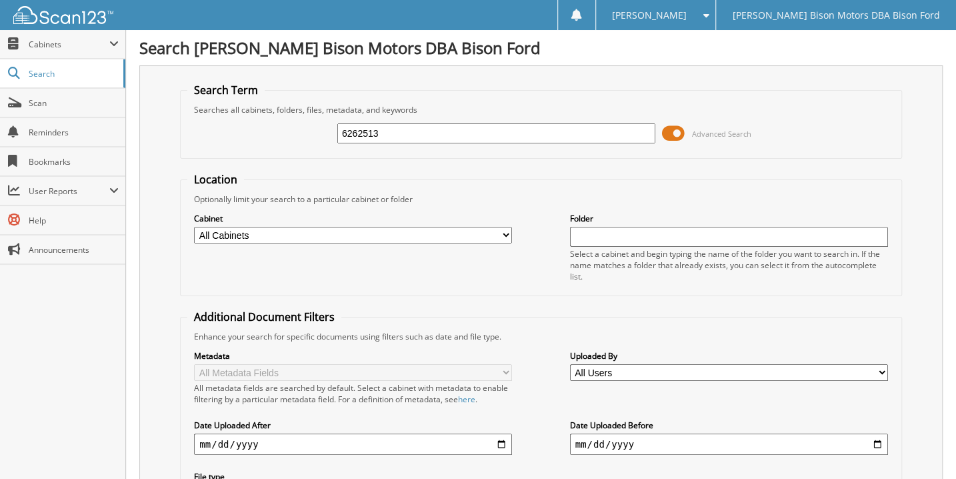
type input "6262513"
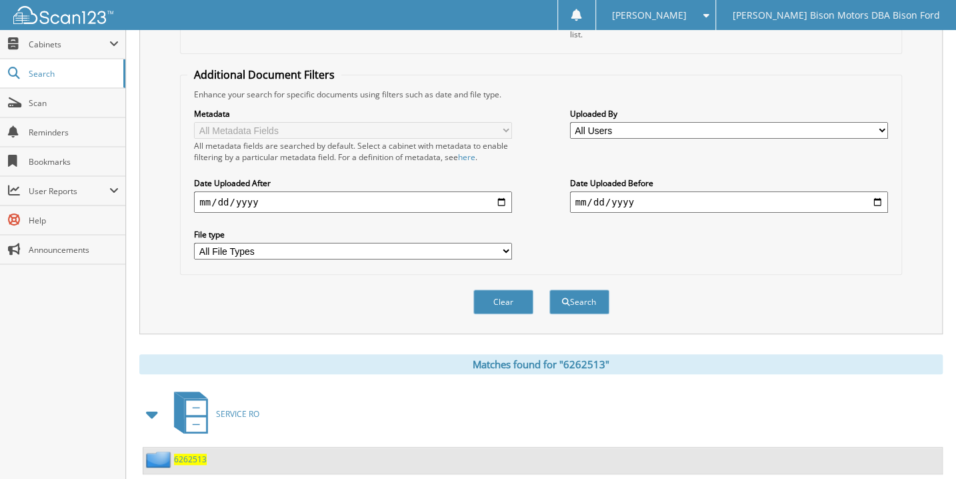
click at [191, 456] on link "6262513" at bounding box center [190, 459] width 33 height 11
